Goal: Check status: Check status

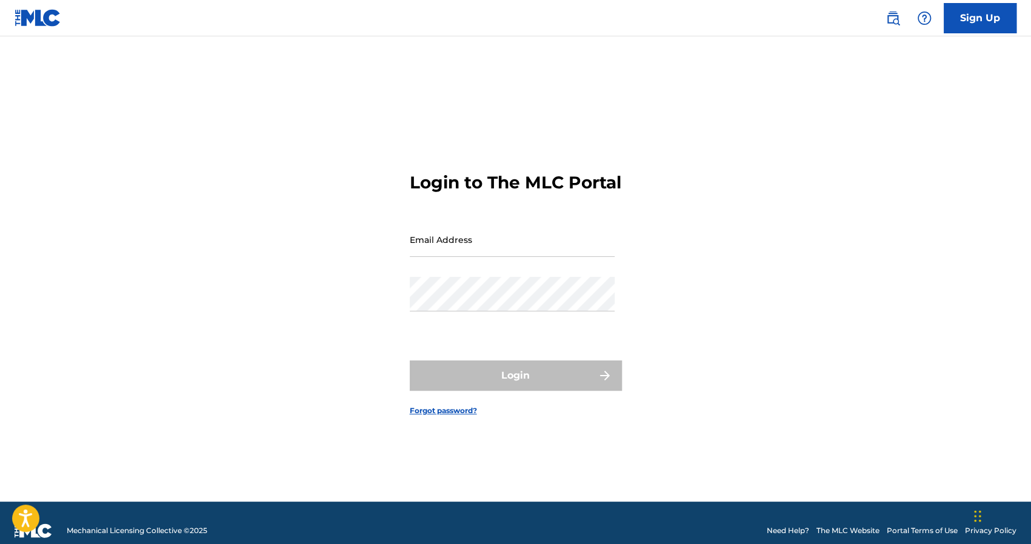
type input "[EMAIL_ADDRESS][DOMAIN_NAME]"
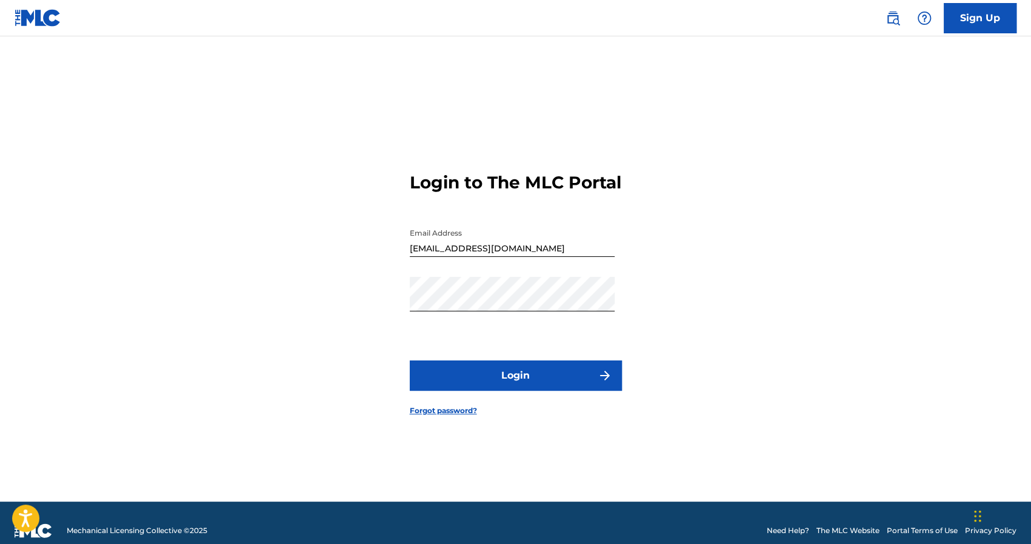
click at [514, 387] on div "Login" at bounding box center [516, 375] width 212 height 30
click at [514, 387] on button "Login" at bounding box center [516, 375] width 212 height 30
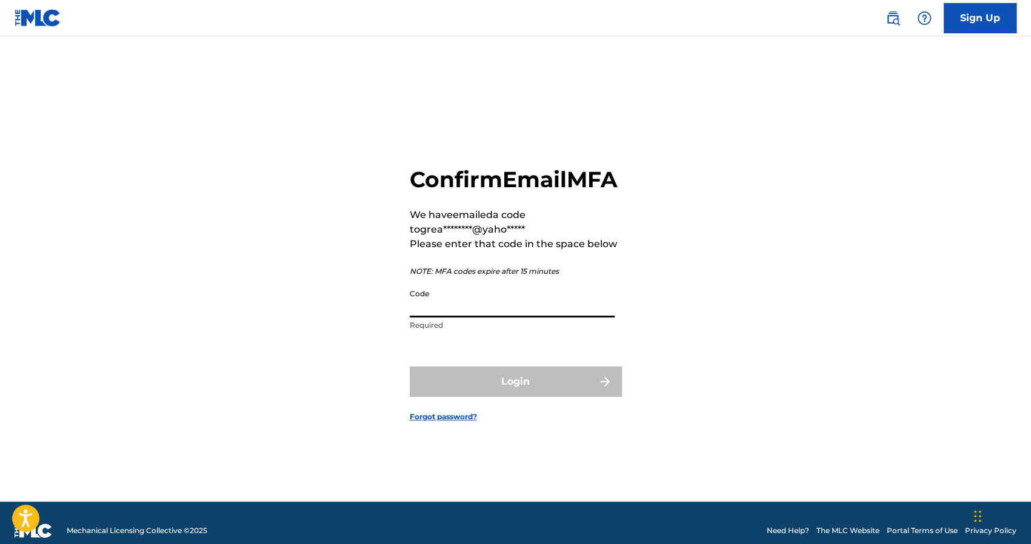
click at [442, 317] on input "Code" at bounding box center [512, 300] width 205 height 35
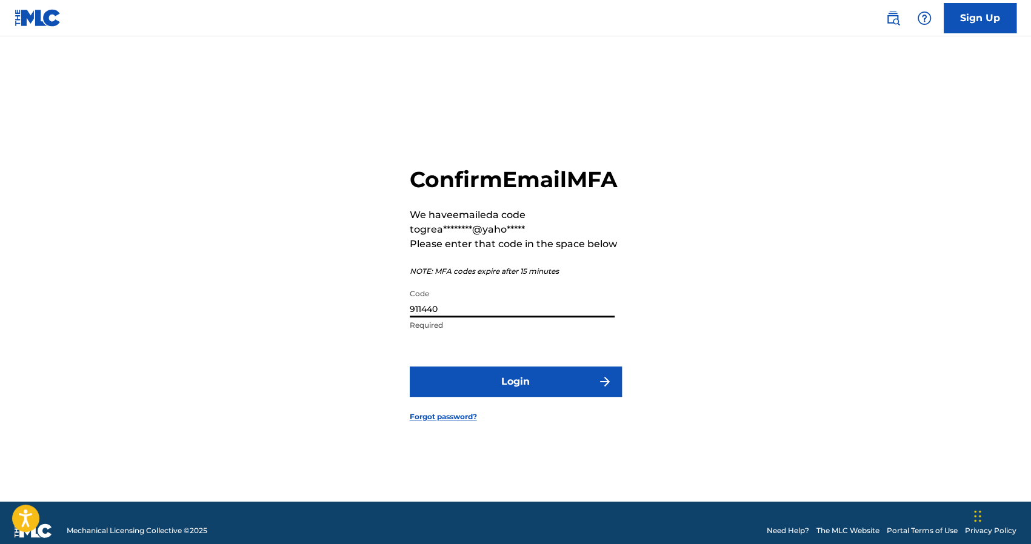
type input "911440"
click at [500, 394] on button "Login" at bounding box center [516, 382] width 212 height 30
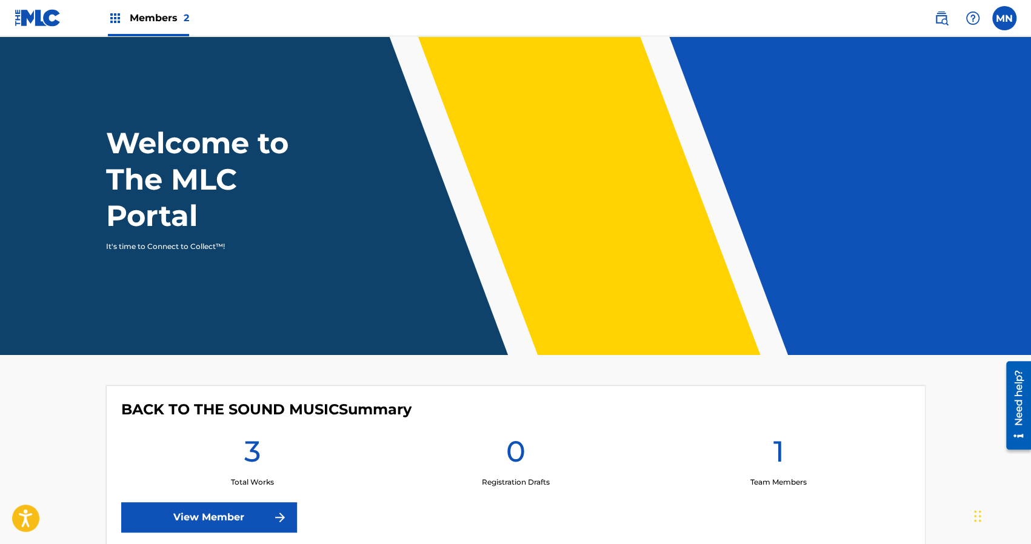
click at [500, 394] on div "BACK TO THE SOUND MUSIC Summary 3 Total Works 0 Registration Drafts 1 Team Memb…" at bounding box center [515, 466] width 819 height 162
click at [143, 19] on span "Members 2" at bounding box center [159, 18] width 59 height 14
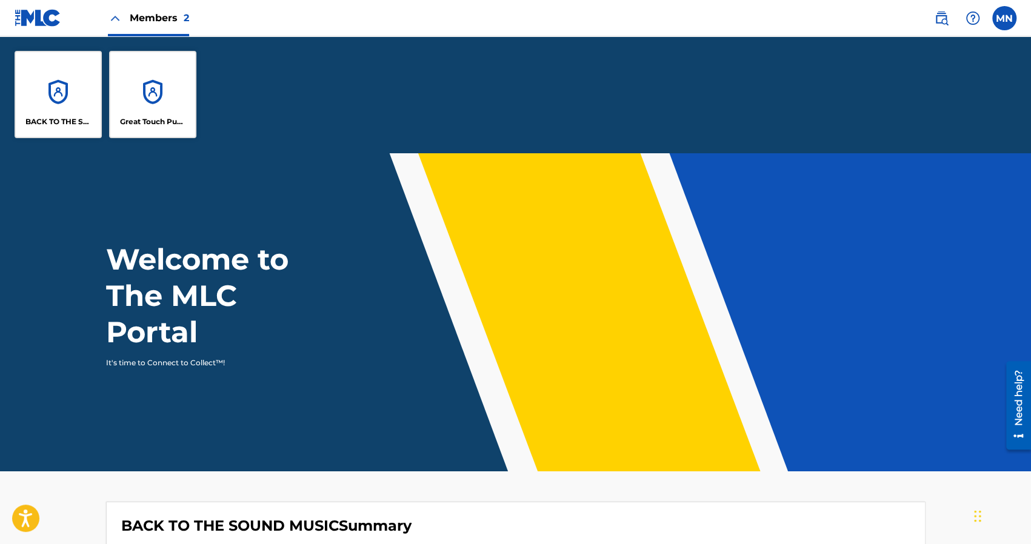
click at [164, 89] on div "Great Touch Publishing Inc" at bounding box center [152, 94] width 87 height 87
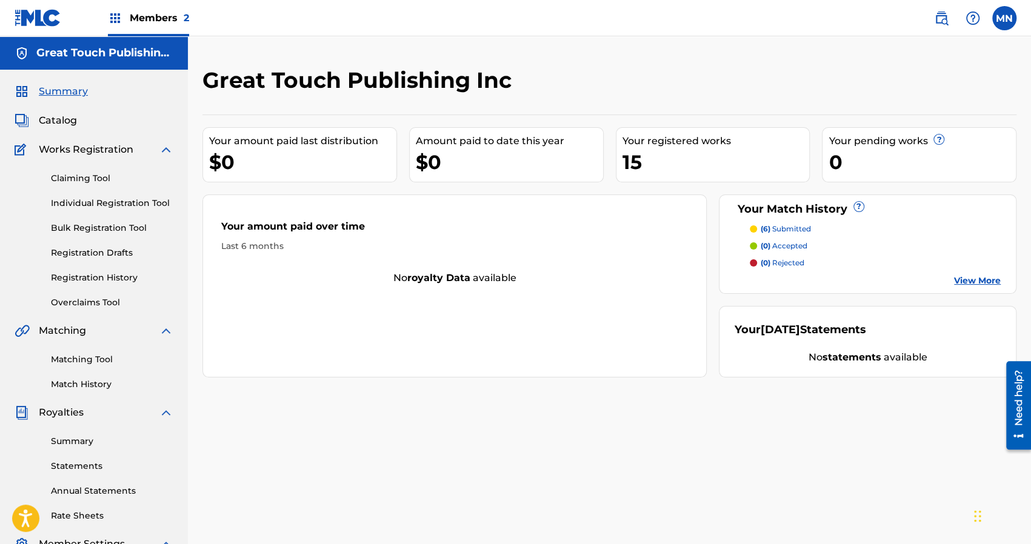
click at [71, 465] on link "Statements" at bounding box center [112, 466] width 122 height 13
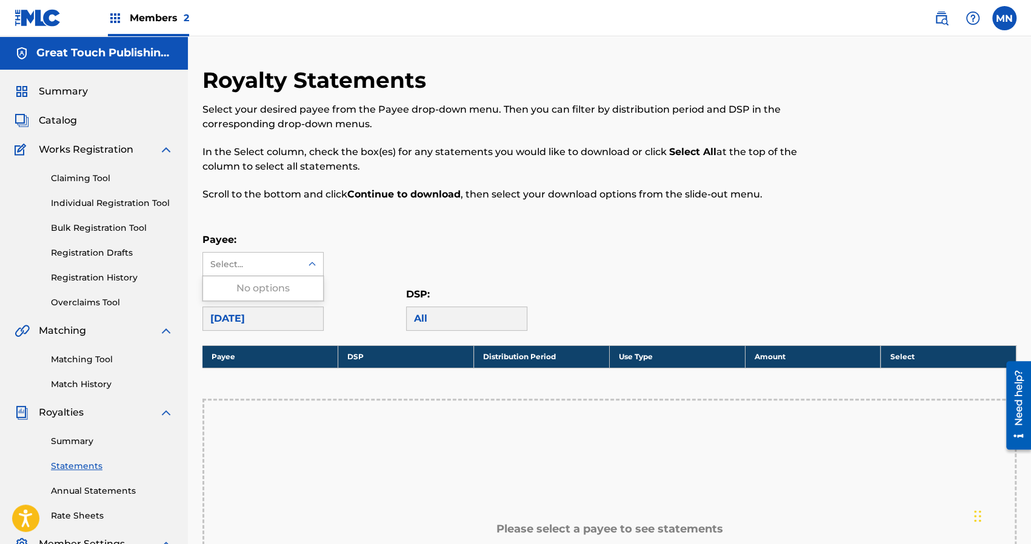
click at [318, 265] on div at bounding box center [312, 264] width 22 height 22
click at [381, 238] on div "Payee: Select..." at bounding box center [609, 255] width 814 height 44
click at [65, 443] on link "Summary" at bounding box center [112, 441] width 122 height 13
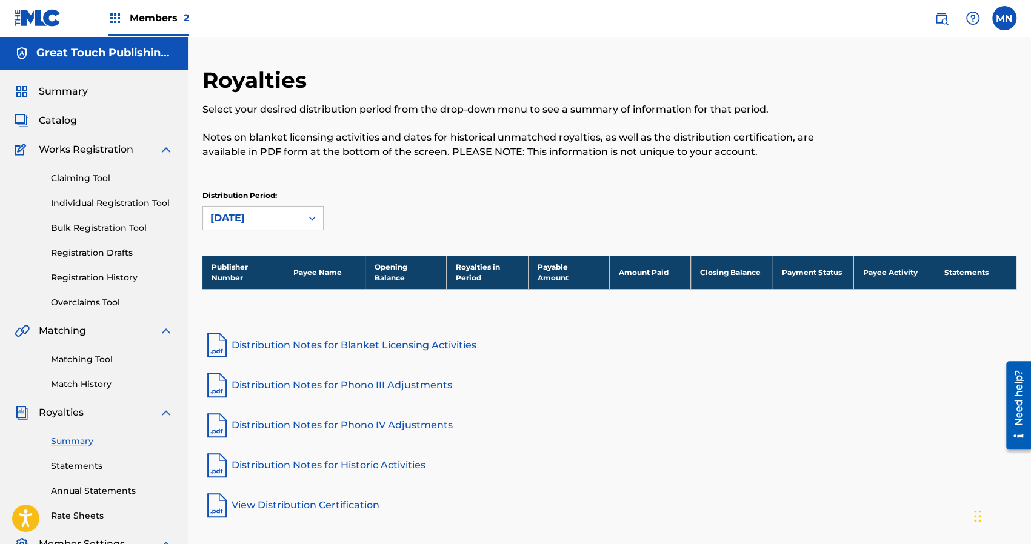
click at [63, 91] on span "Summary" at bounding box center [63, 91] width 49 height 15
